Goal: Transaction & Acquisition: Purchase product/service

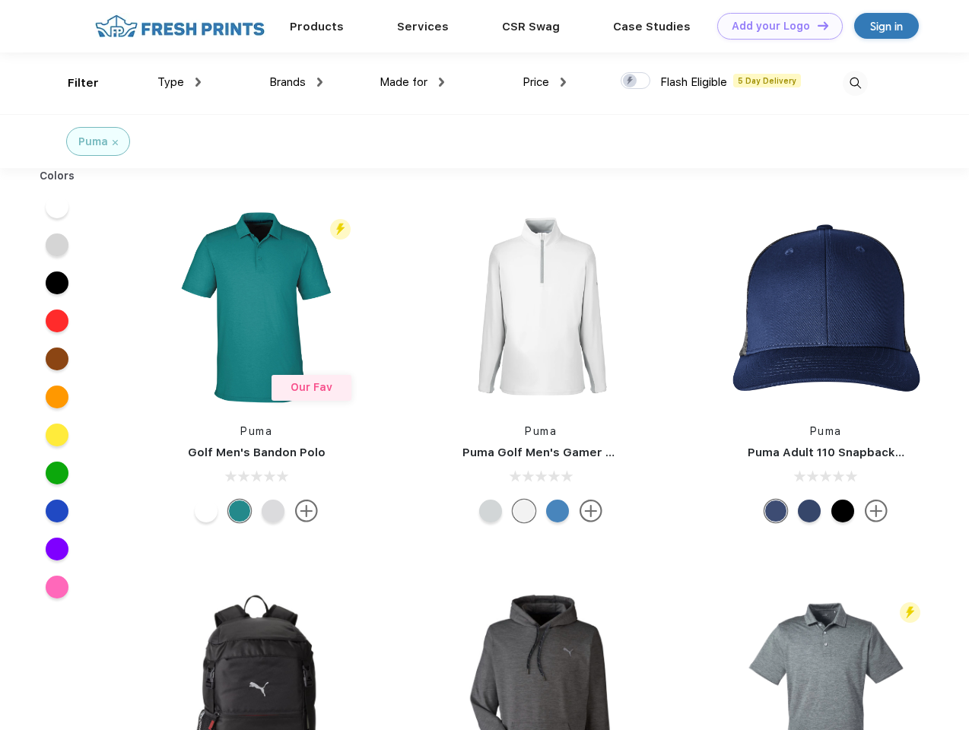
scroll to position [1, 0]
click at [775, 26] on link "Add your Logo Design Tool" at bounding box center [781, 26] width 126 height 27
click at [0, 0] on div "Design Tool" at bounding box center [0, 0] width 0 height 0
click at [816, 25] on link "Add your Logo Design Tool" at bounding box center [781, 26] width 126 height 27
click at [73, 83] on div "Filter" at bounding box center [83, 84] width 31 height 18
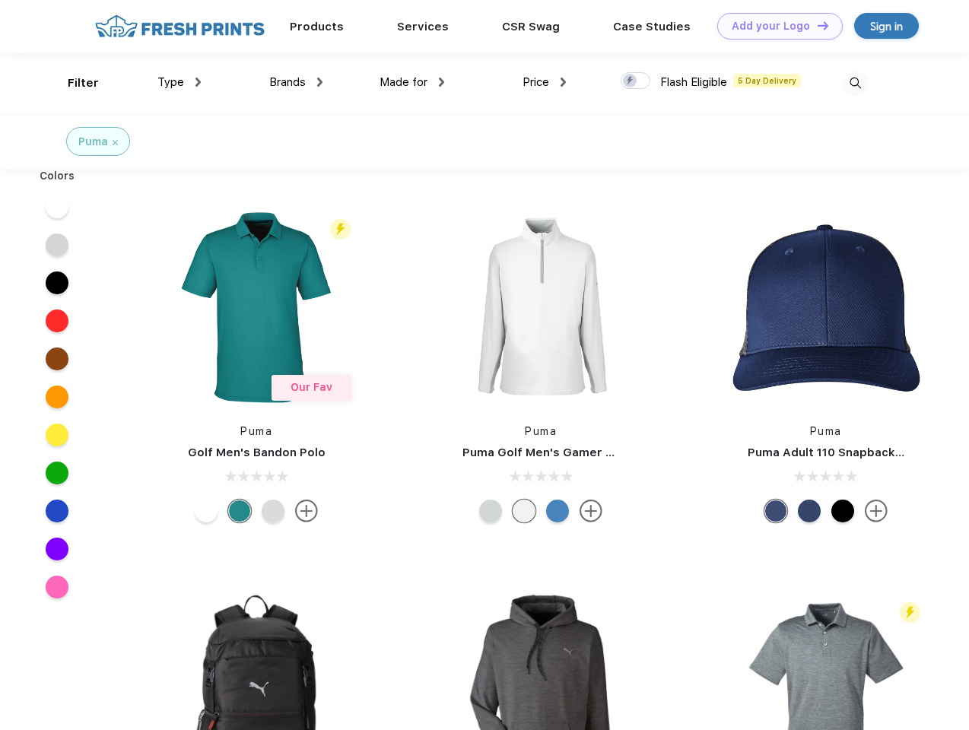
click at [180, 82] on span "Type" at bounding box center [171, 82] width 27 height 14
click at [296, 82] on span "Brands" at bounding box center [287, 82] width 37 height 14
click at [412, 82] on span "Made for" at bounding box center [404, 82] width 48 height 14
click at [545, 82] on span "Price" at bounding box center [536, 82] width 27 height 14
click at [636, 81] on div at bounding box center [636, 80] width 30 height 17
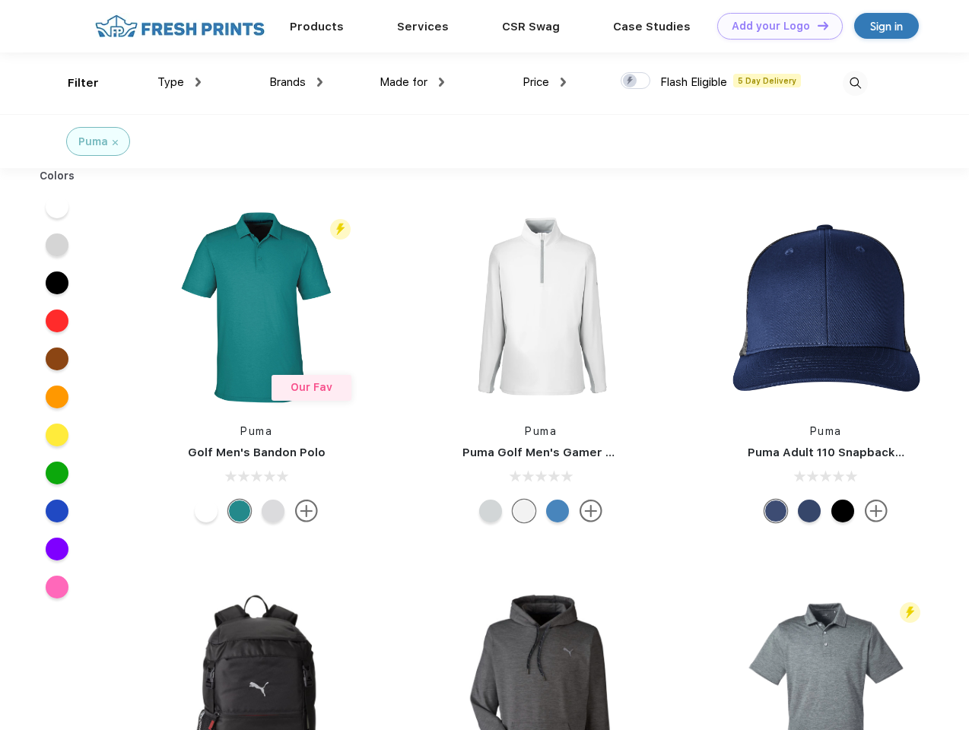
click at [631, 81] on input "checkbox" at bounding box center [626, 77] width 10 height 10
click at [855, 83] on img at bounding box center [855, 83] width 25 height 25
